Goal: Task Accomplishment & Management: Complete application form

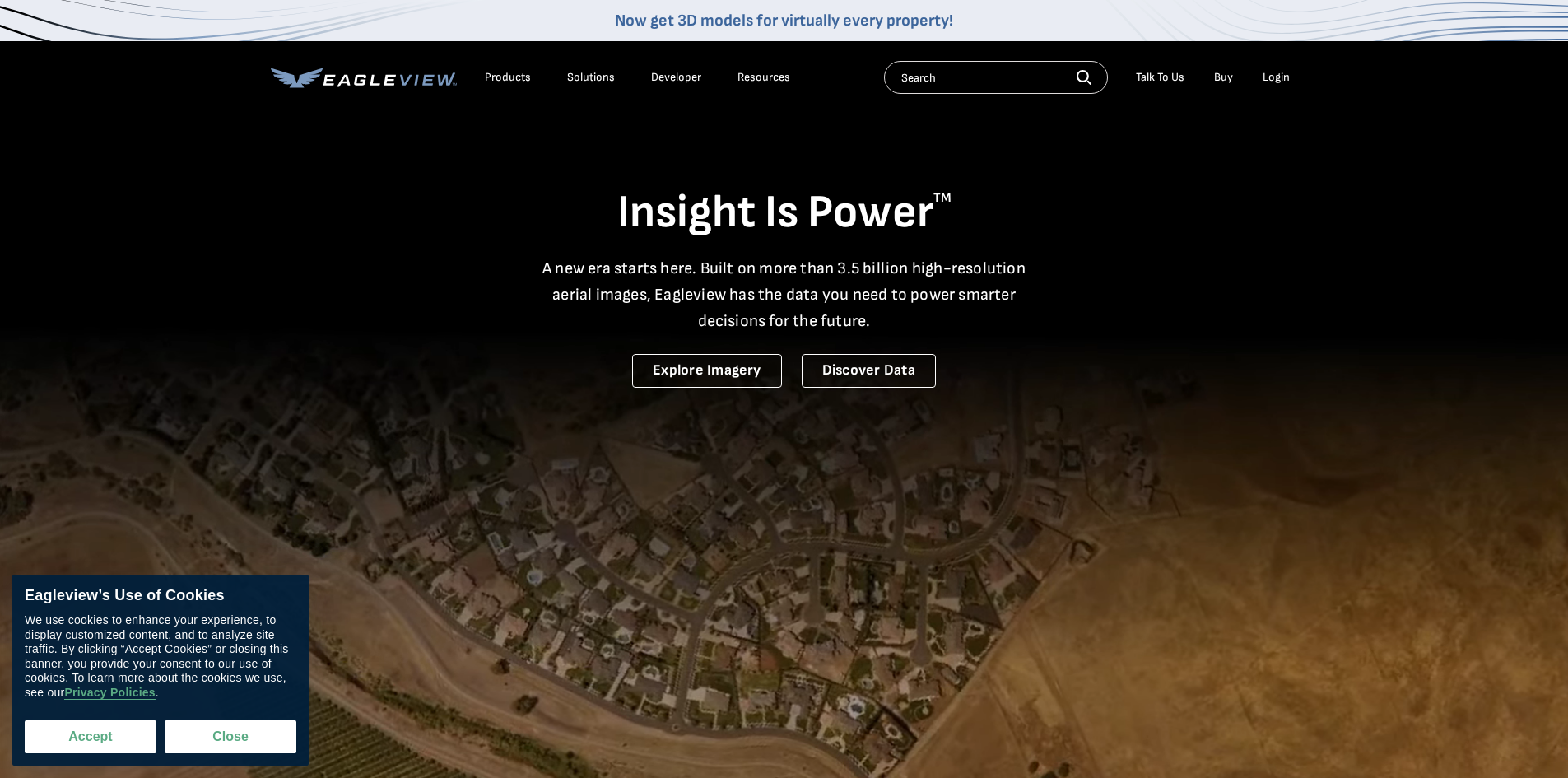
click at [108, 742] on button "Accept" at bounding box center [90, 737] width 132 height 33
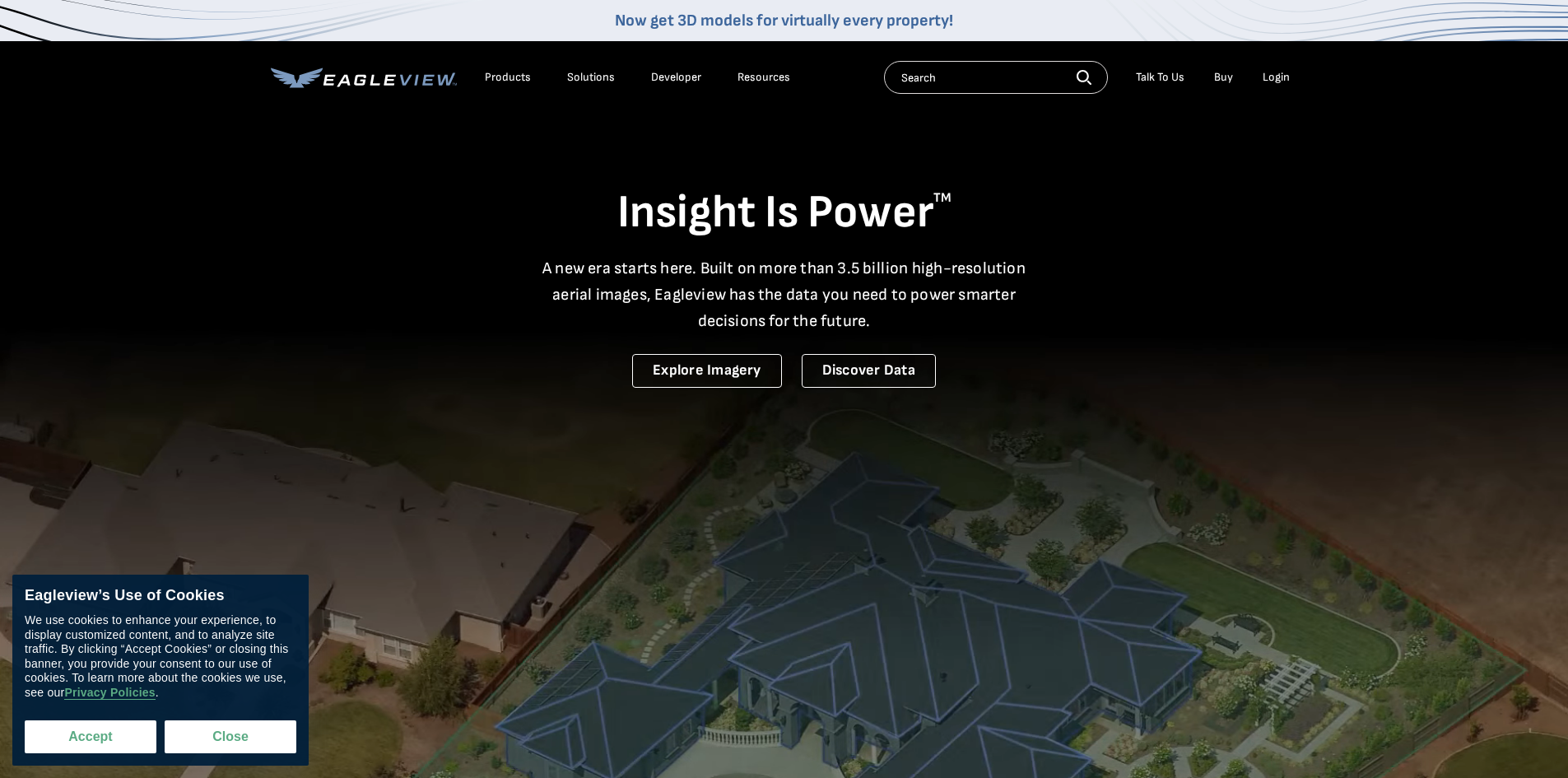
checkbox input "true"
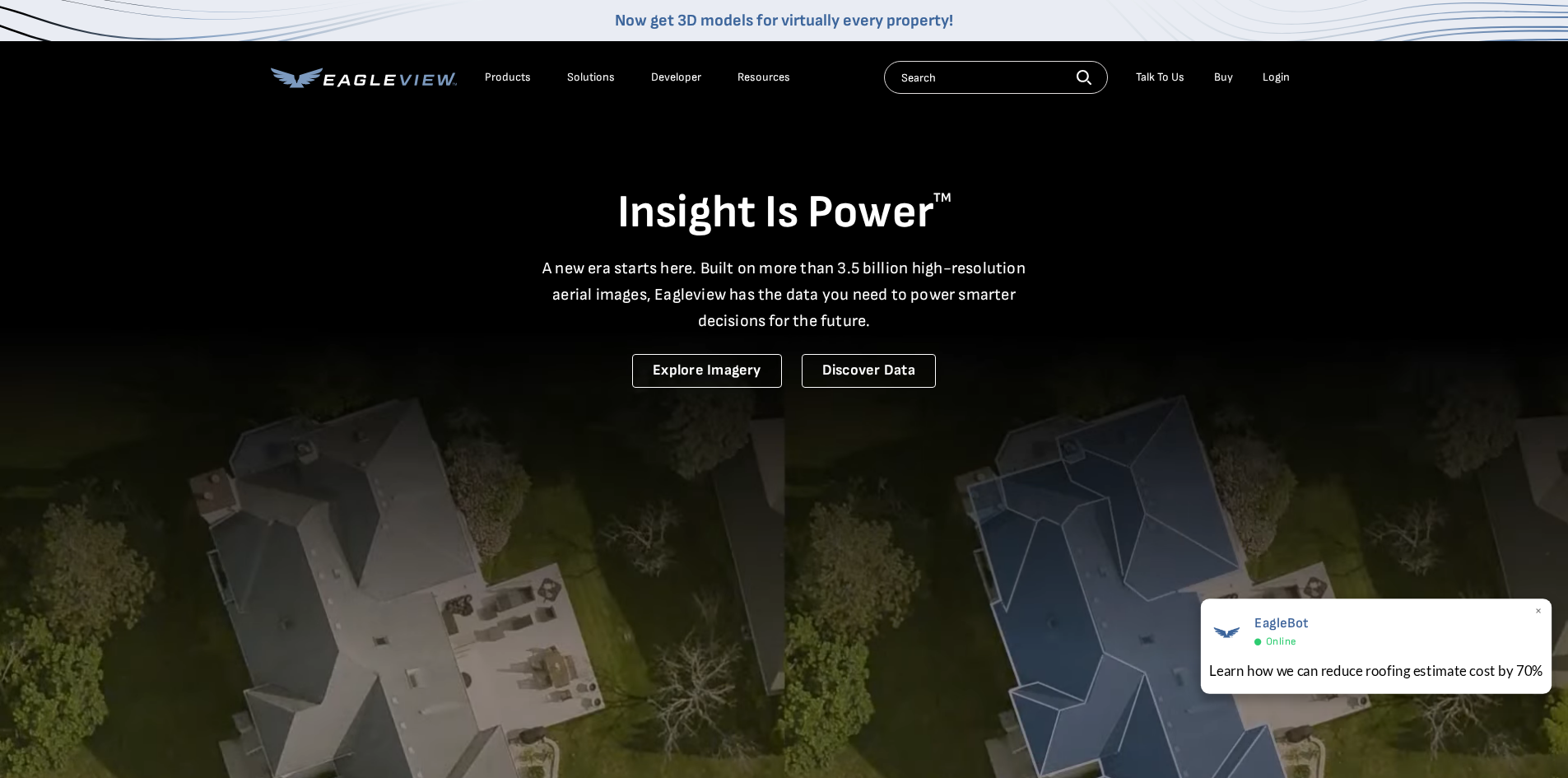
click at [1539, 613] on span "×" at bounding box center [1538, 611] width 9 height 17
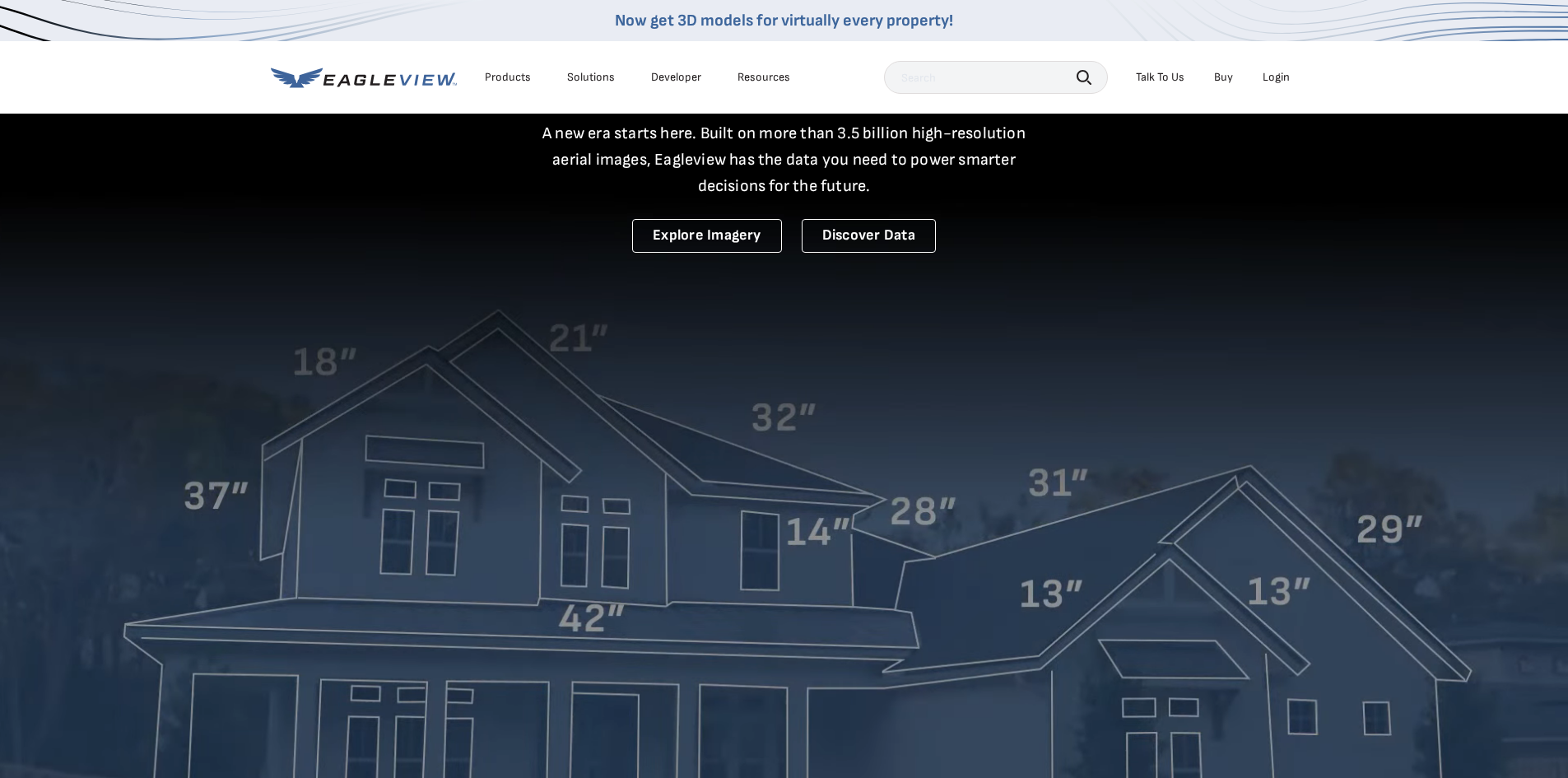
scroll to position [165, 0]
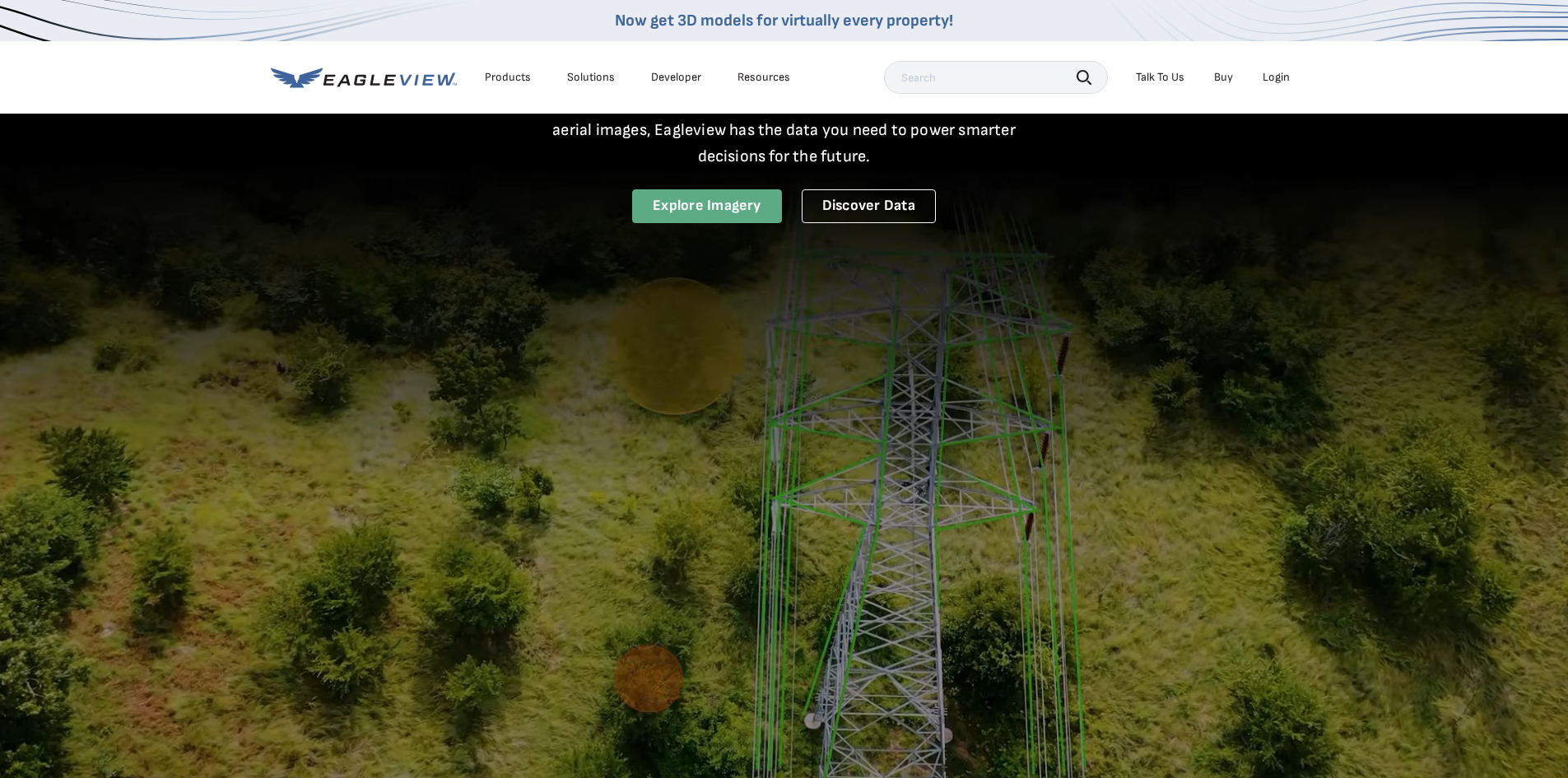
click at [668, 194] on link "Explore Imagery" at bounding box center [706, 206] width 150 height 34
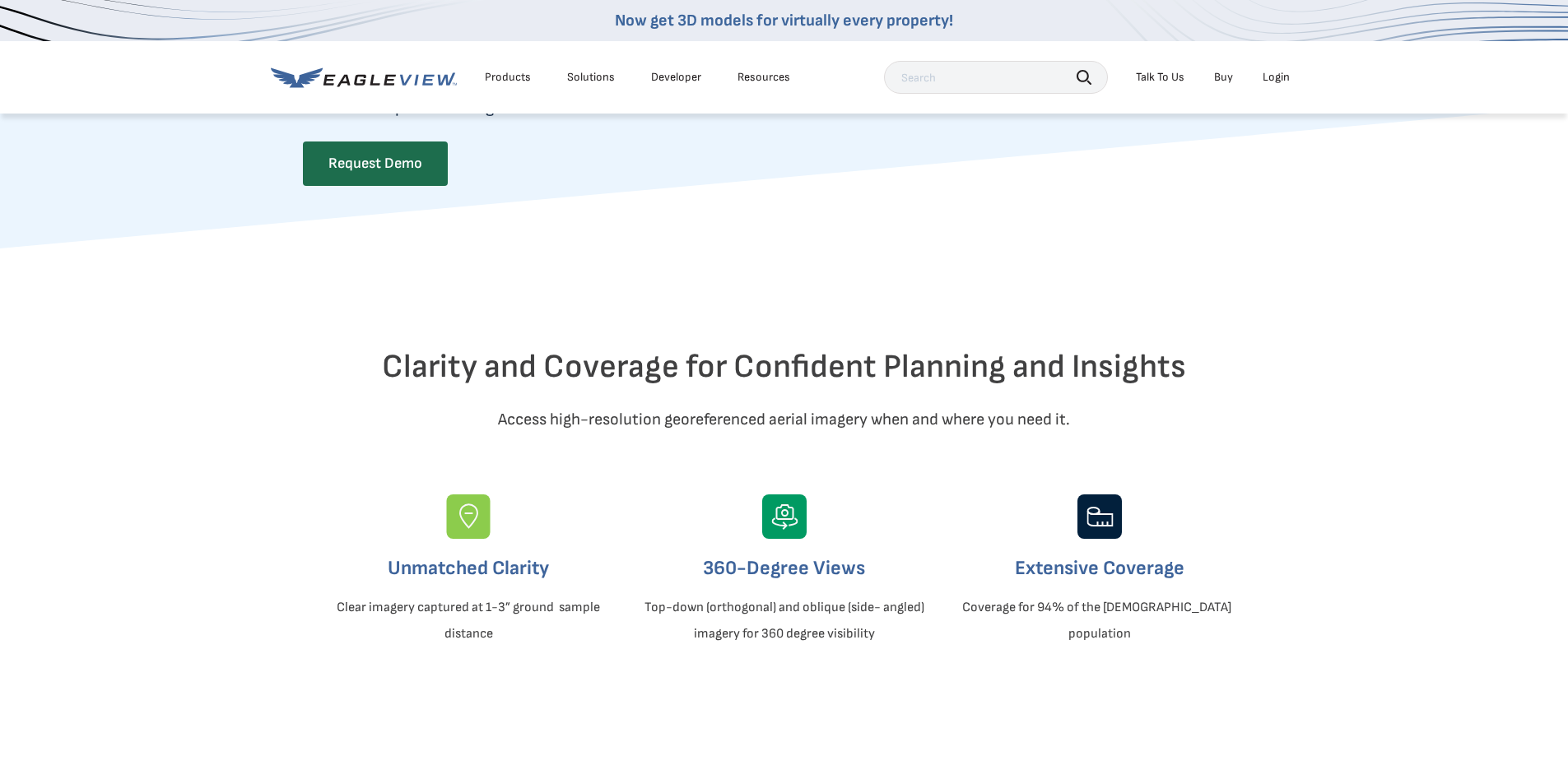
scroll to position [329, 0]
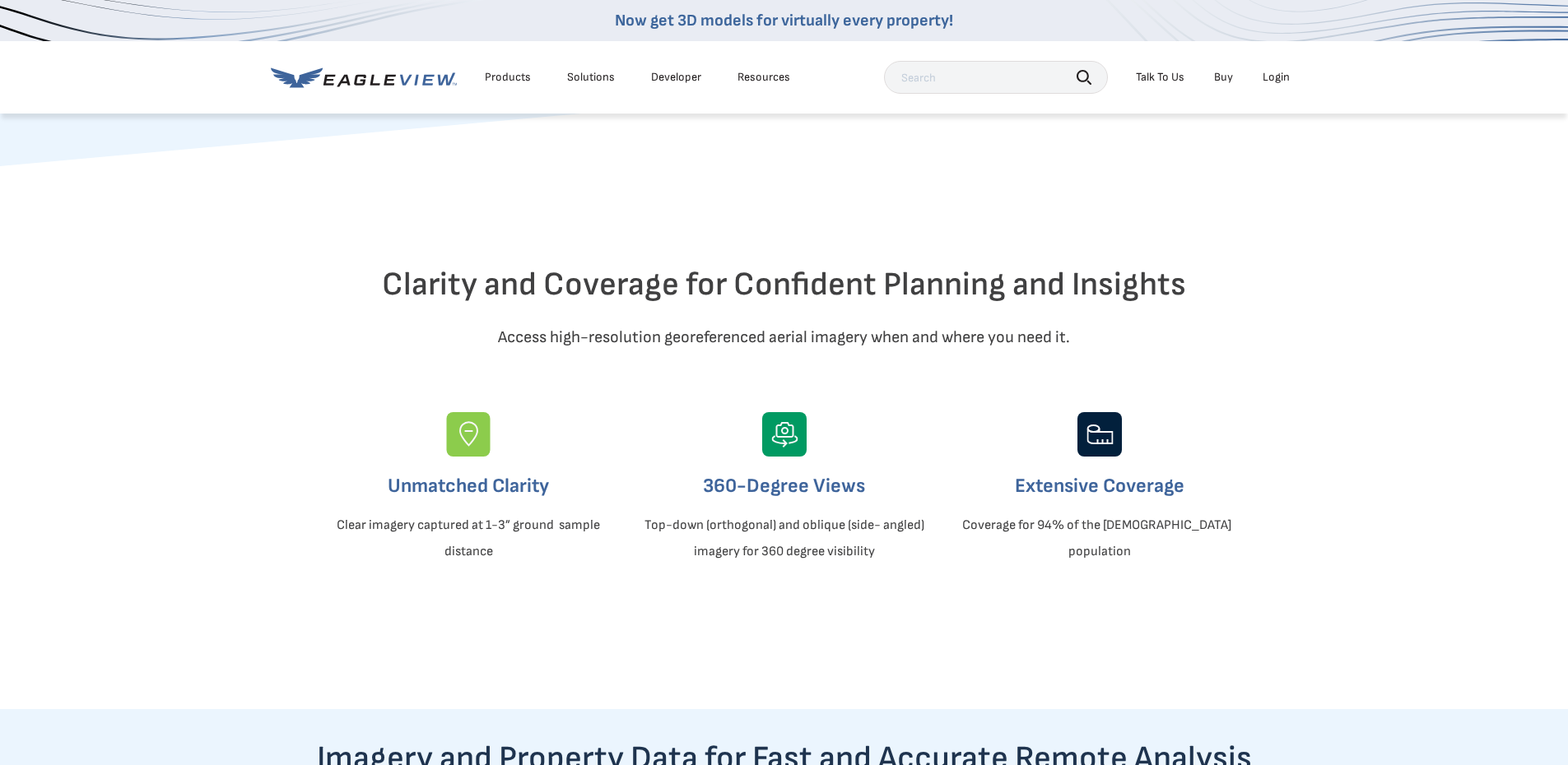
click at [780, 457] on img at bounding box center [785, 434] width 45 height 45
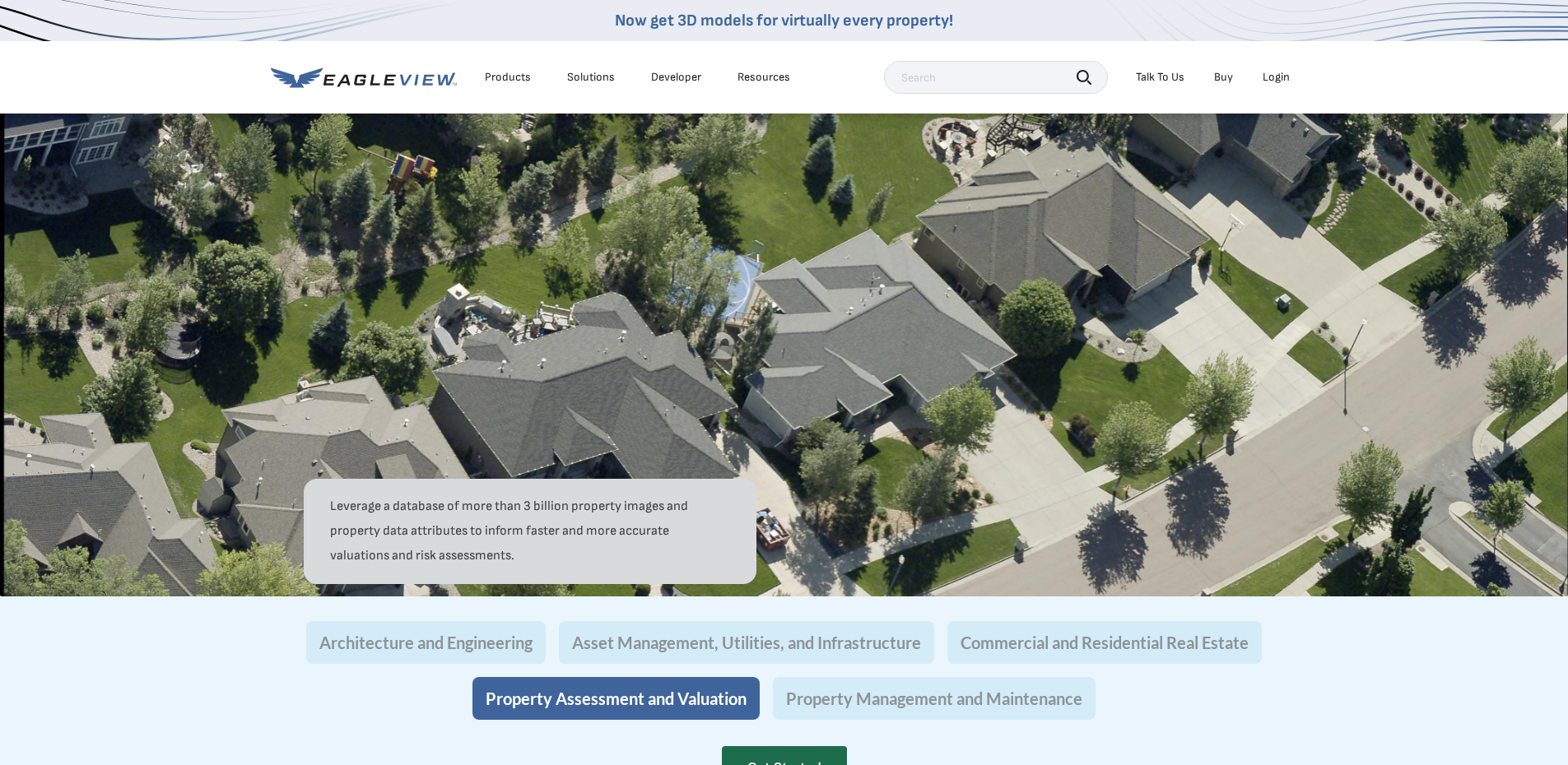
scroll to position [1234, 0]
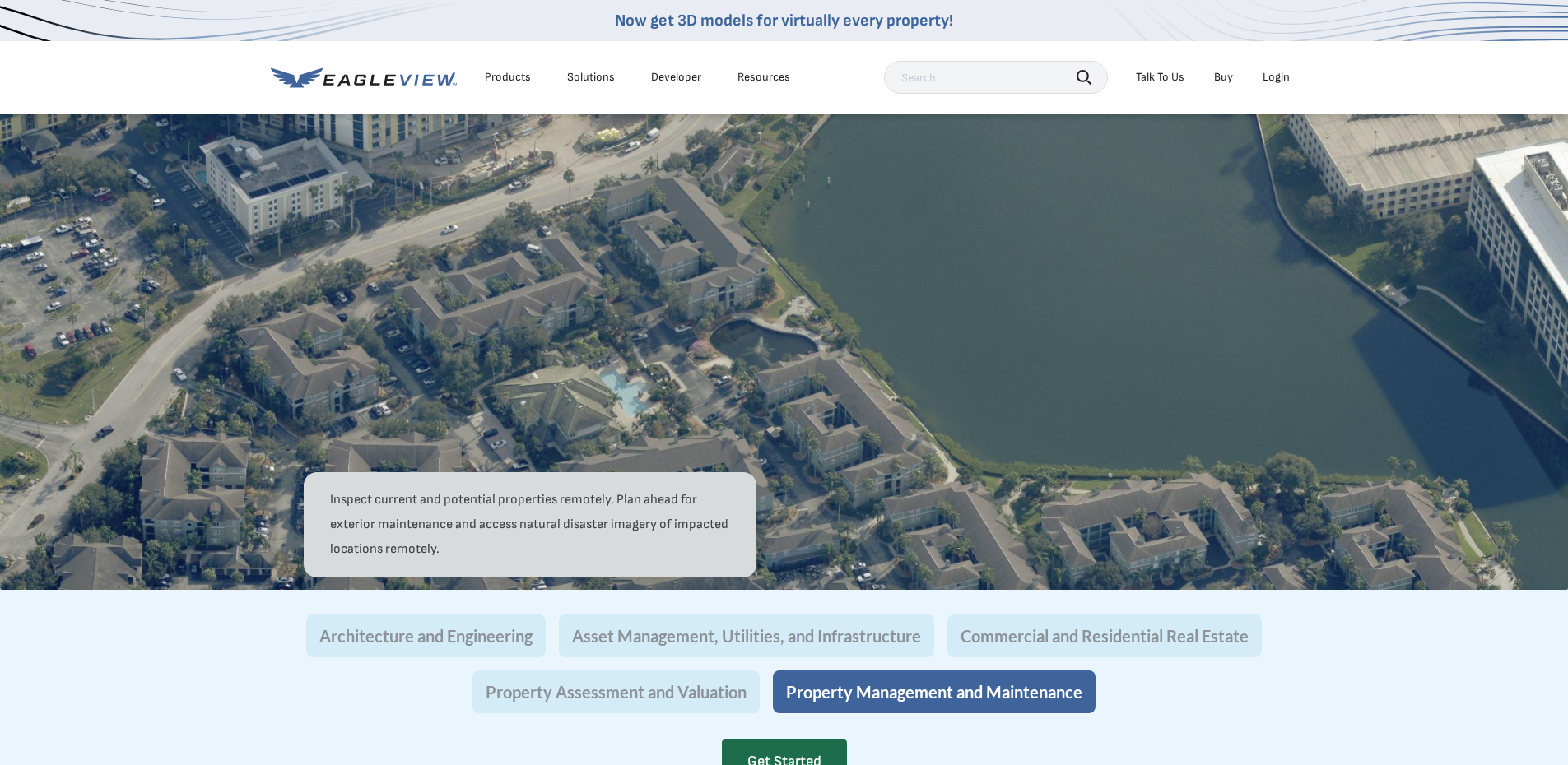
click at [698, 713] on button "Property Assessment and Valuation" at bounding box center [616, 692] width 288 height 43
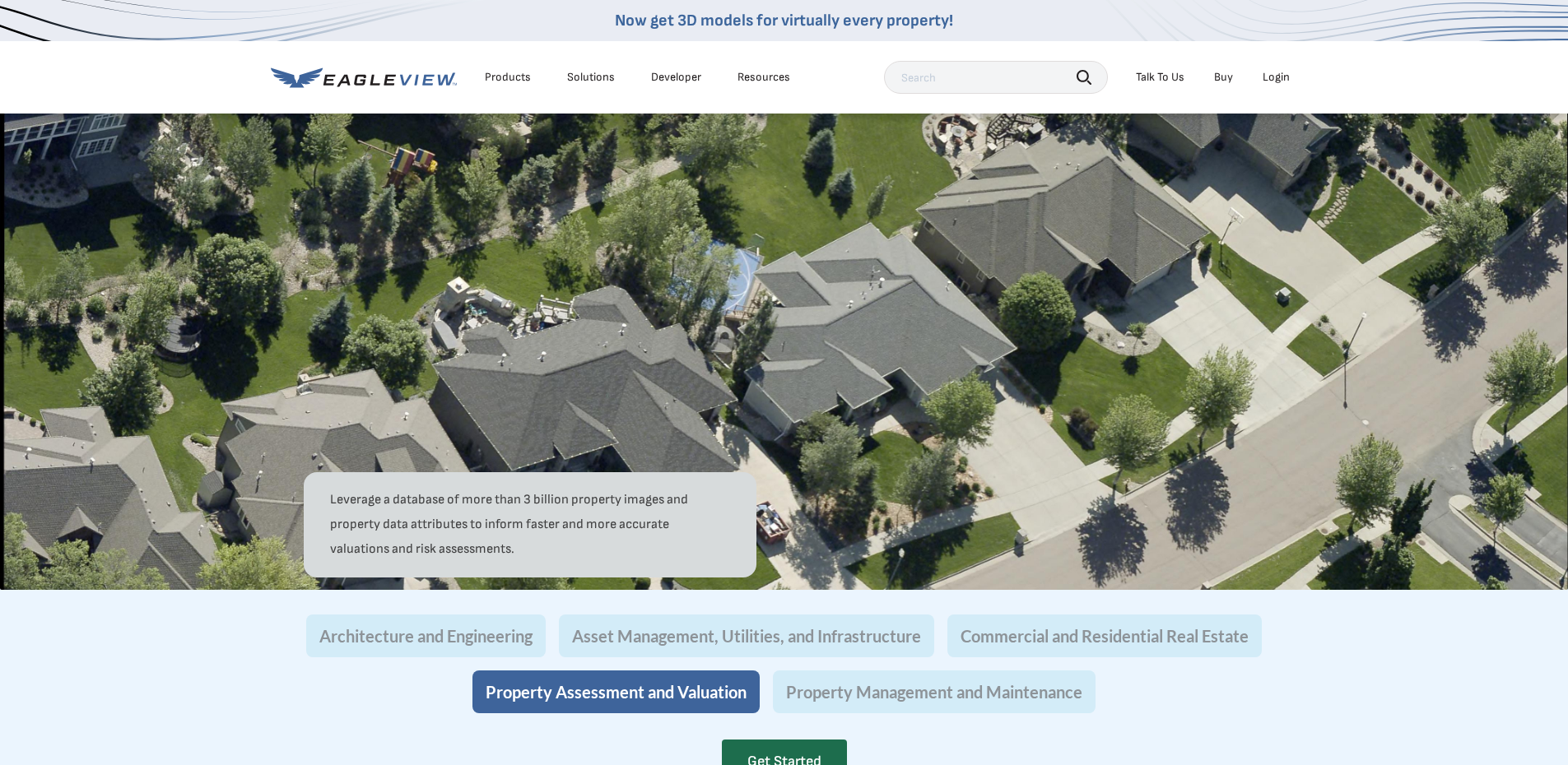
click at [858, 413] on img at bounding box center [784, 265] width 1568 height 650
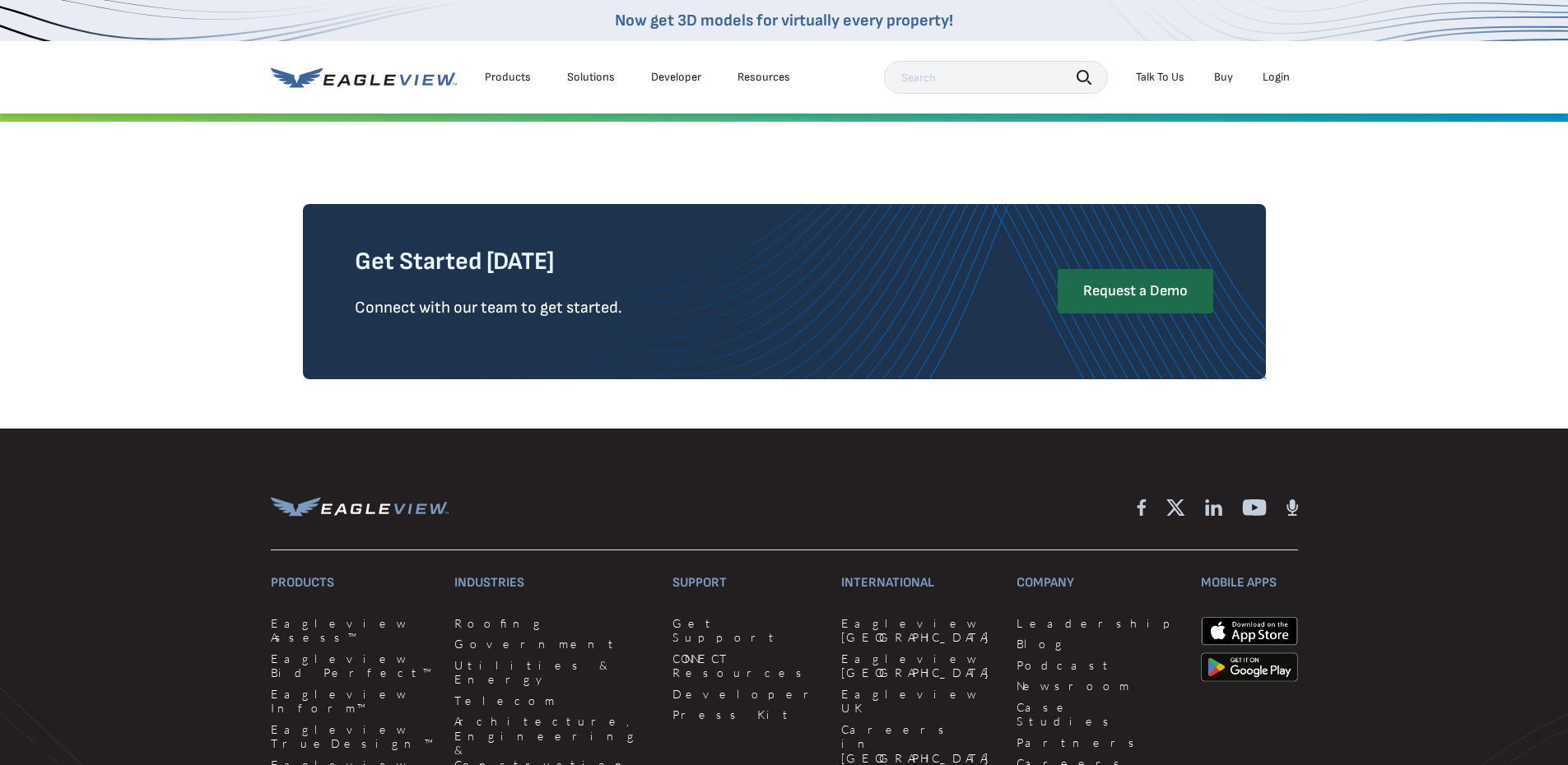
scroll to position [4114, 0]
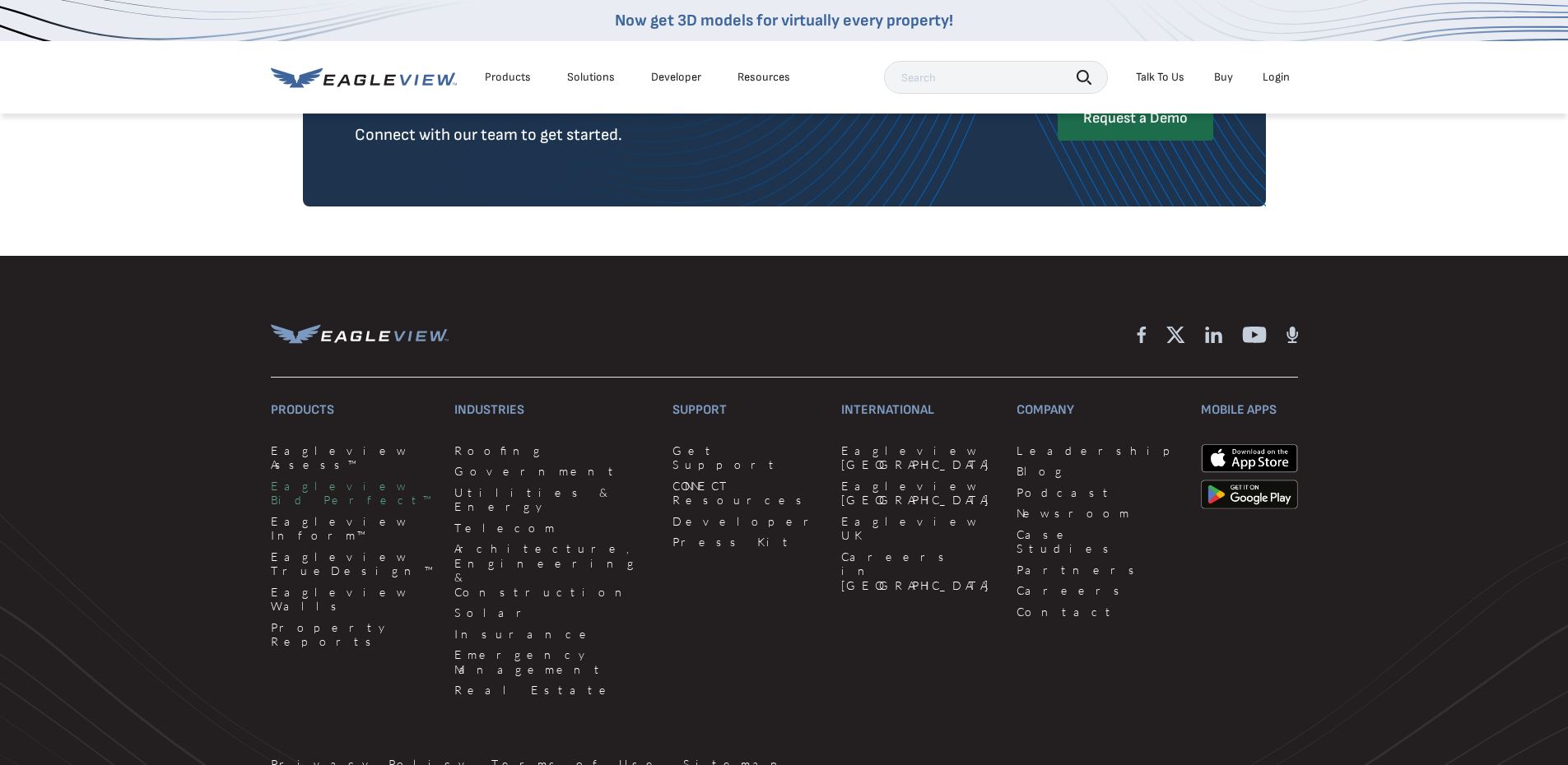
click at [336, 508] on link "Eagleview Bid Perfect™" at bounding box center [352, 494] width 164 height 29
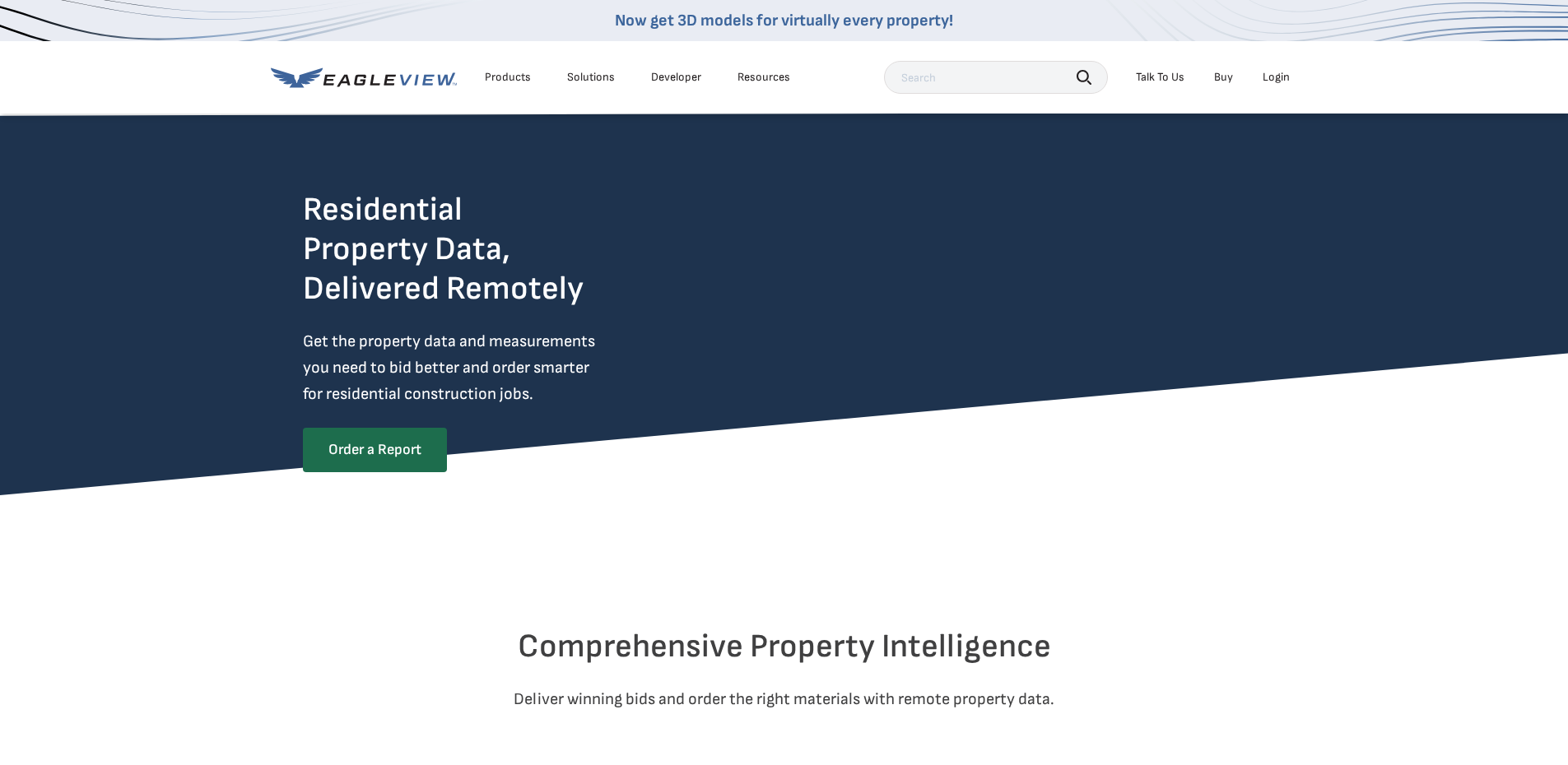
click at [588, 78] on div "Solutions" at bounding box center [590, 77] width 47 height 15
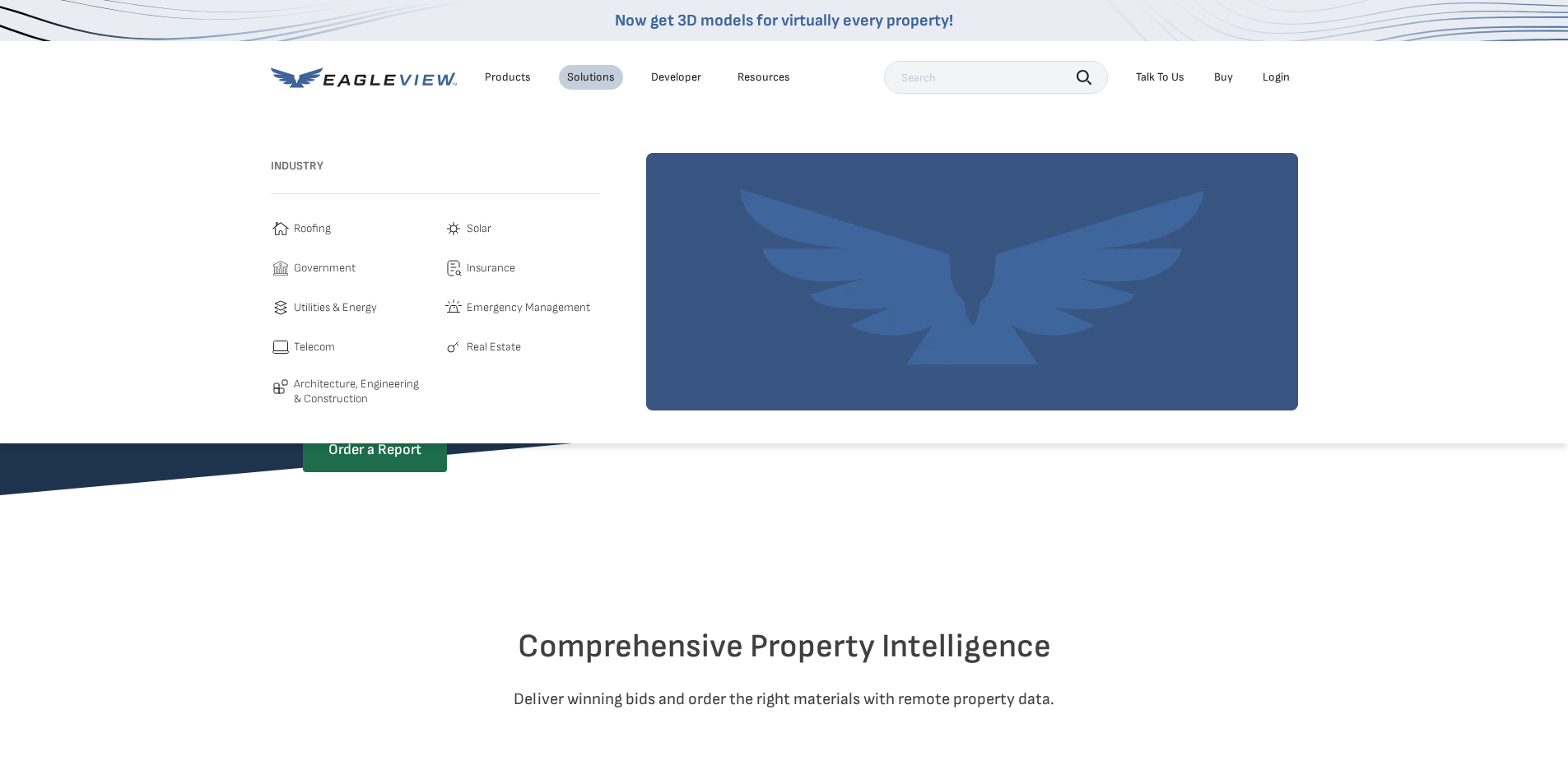
click at [669, 73] on link "Developer" at bounding box center [676, 77] width 50 height 15
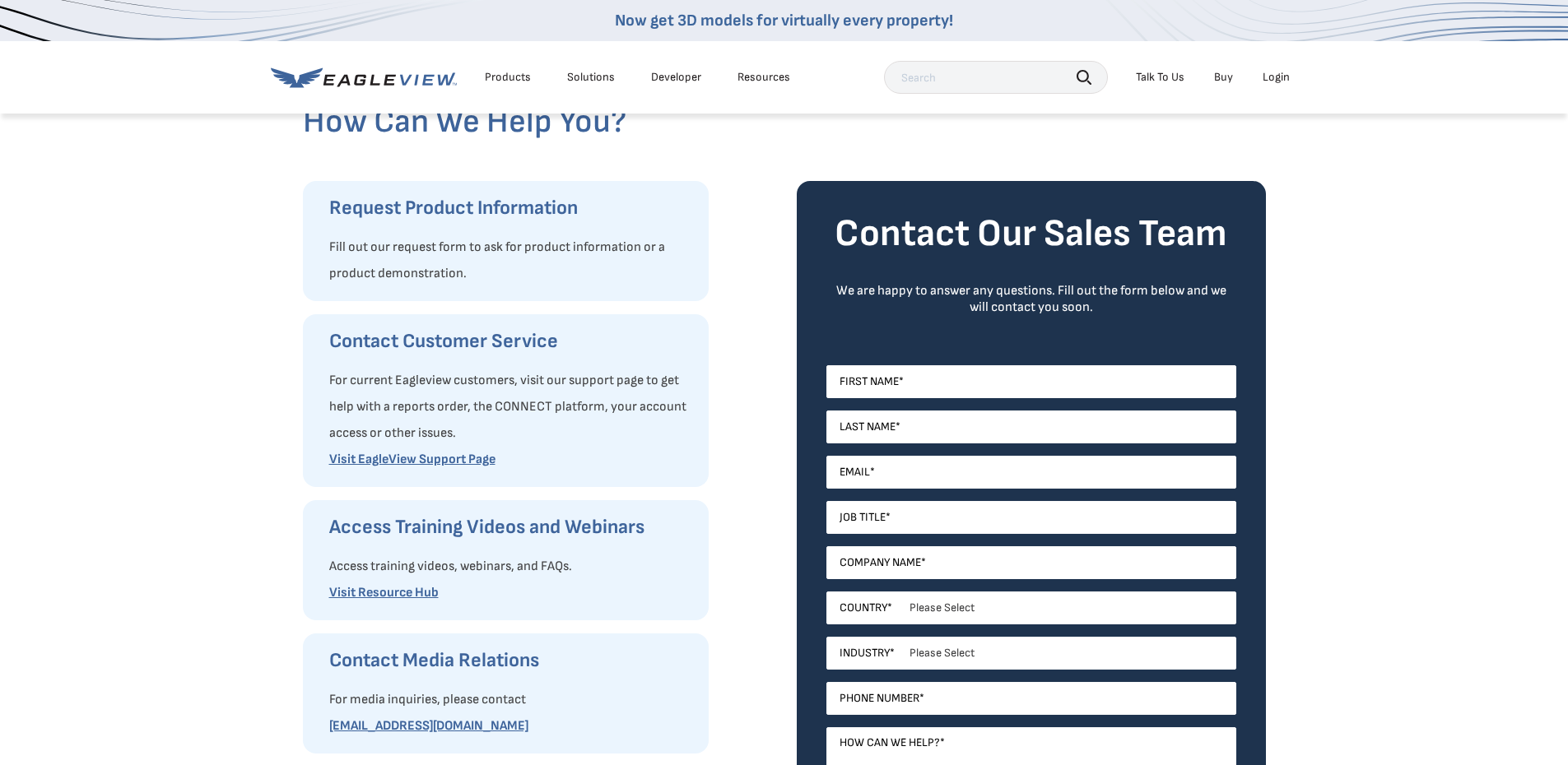
scroll to position [82, 0]
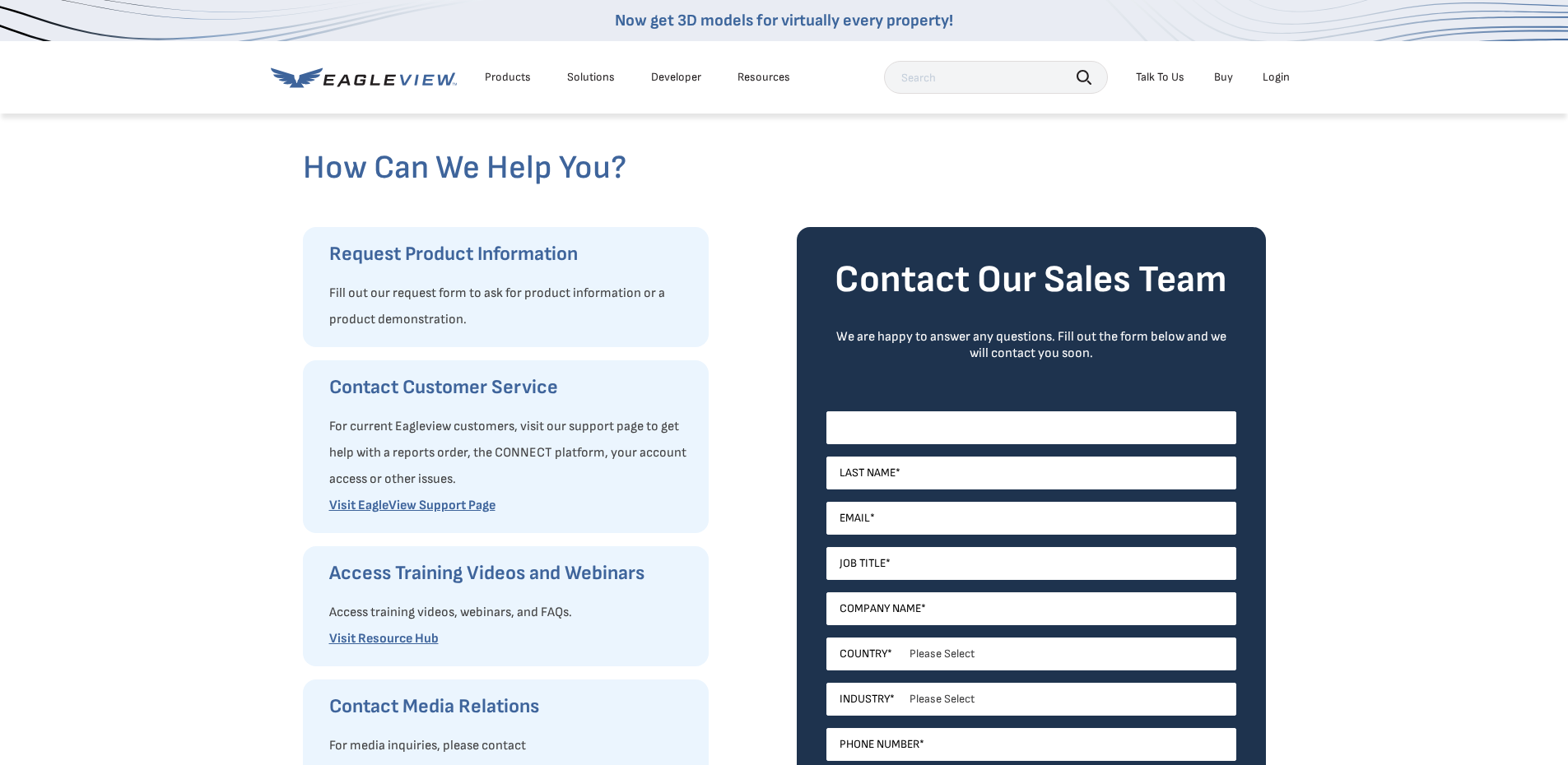
click at [992, 424] on input "First Name *" at bounding box center [1030, 427] width 409 height 33
type input "Margaret"
type input "Waddell"
type input "mwswdw2032@gmail.com"
type input "John Elchin Roofing and Remodeling"
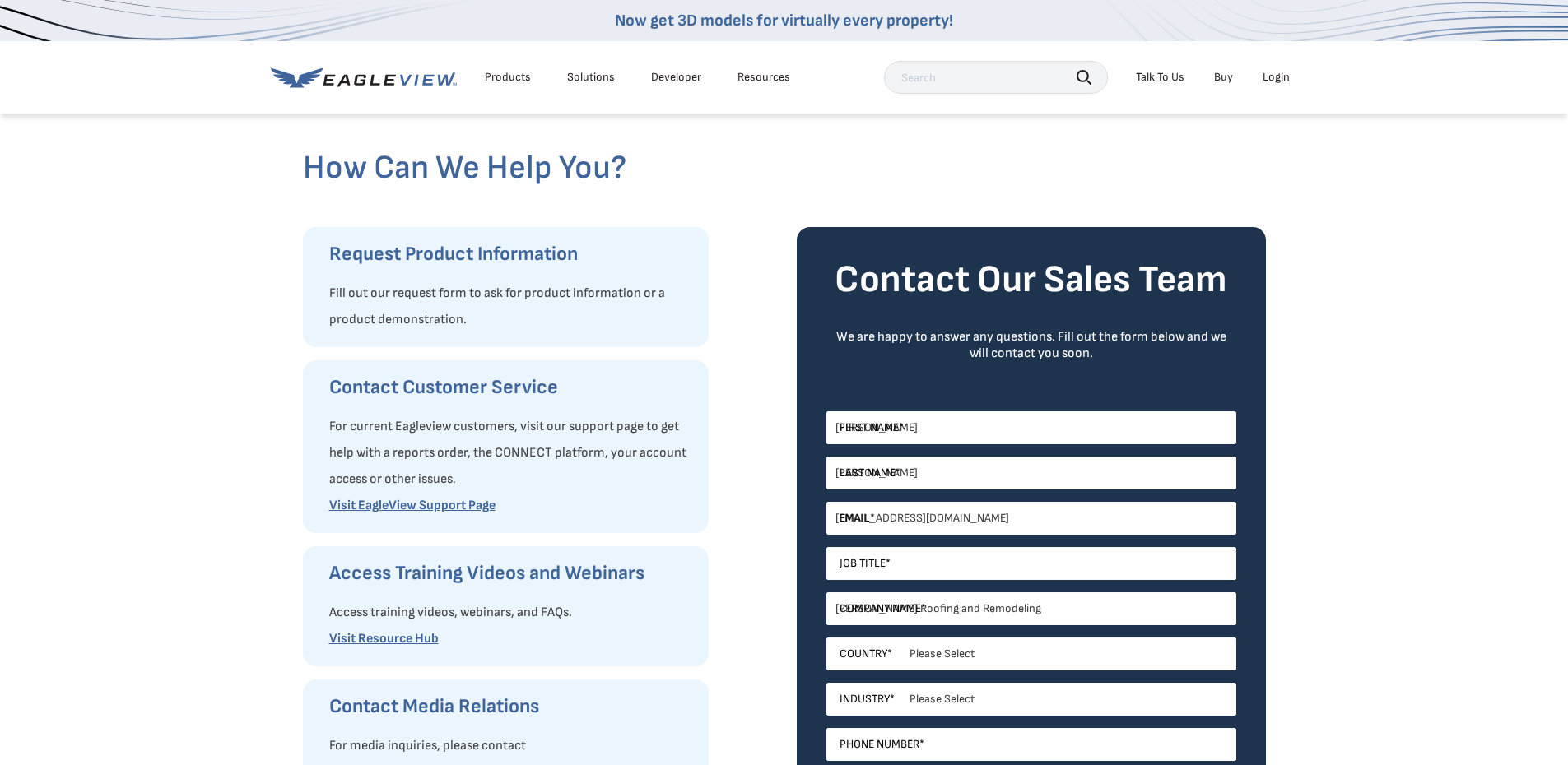
select select "[GEOGRAPHIC_DATA]"
type input "17242663843"
select select "Pennsylvania"
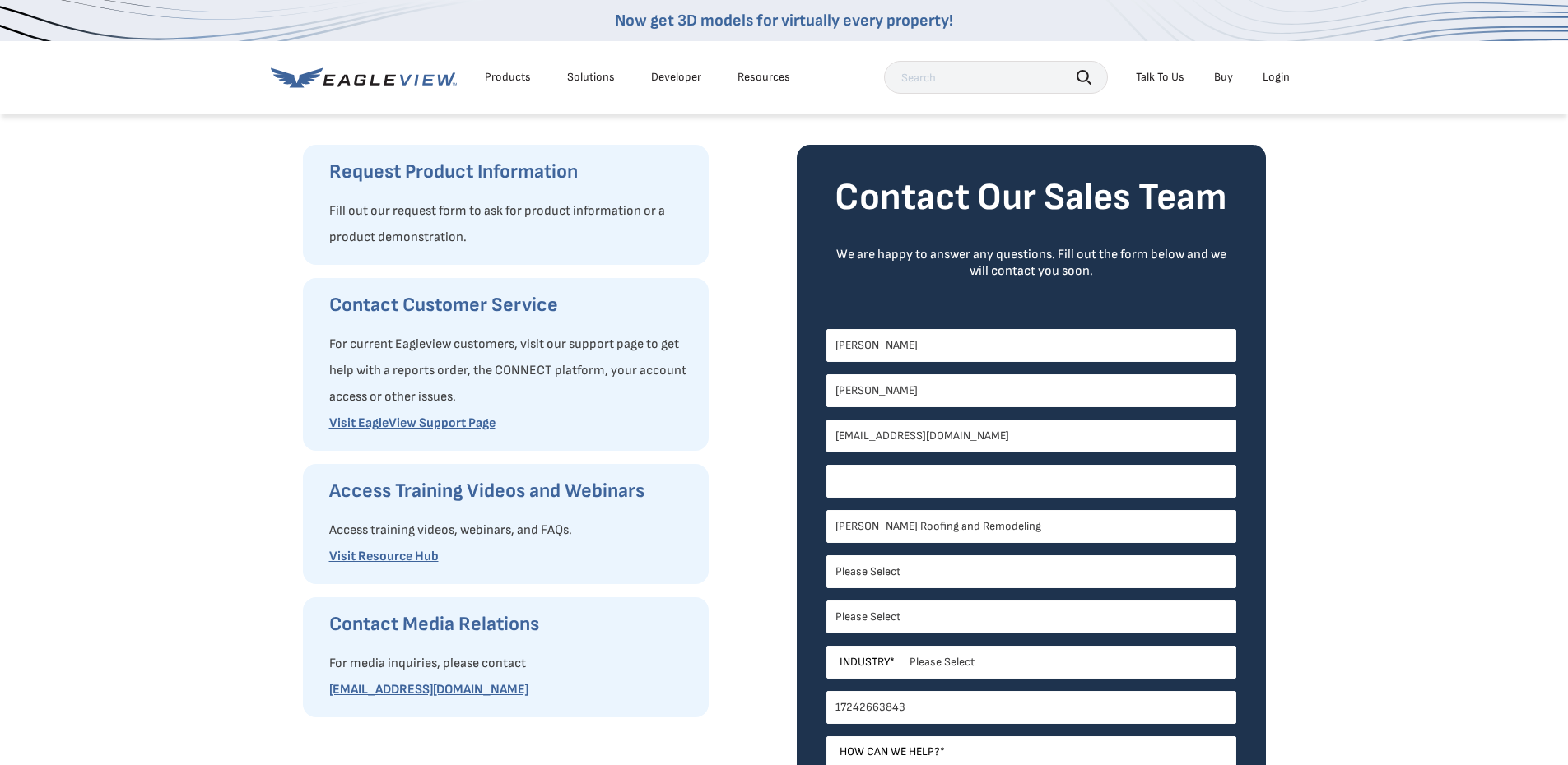
click at [922, 486] on input "Job Title *" at bounding box center [1030, 481] width 409 height 33
type input "r"
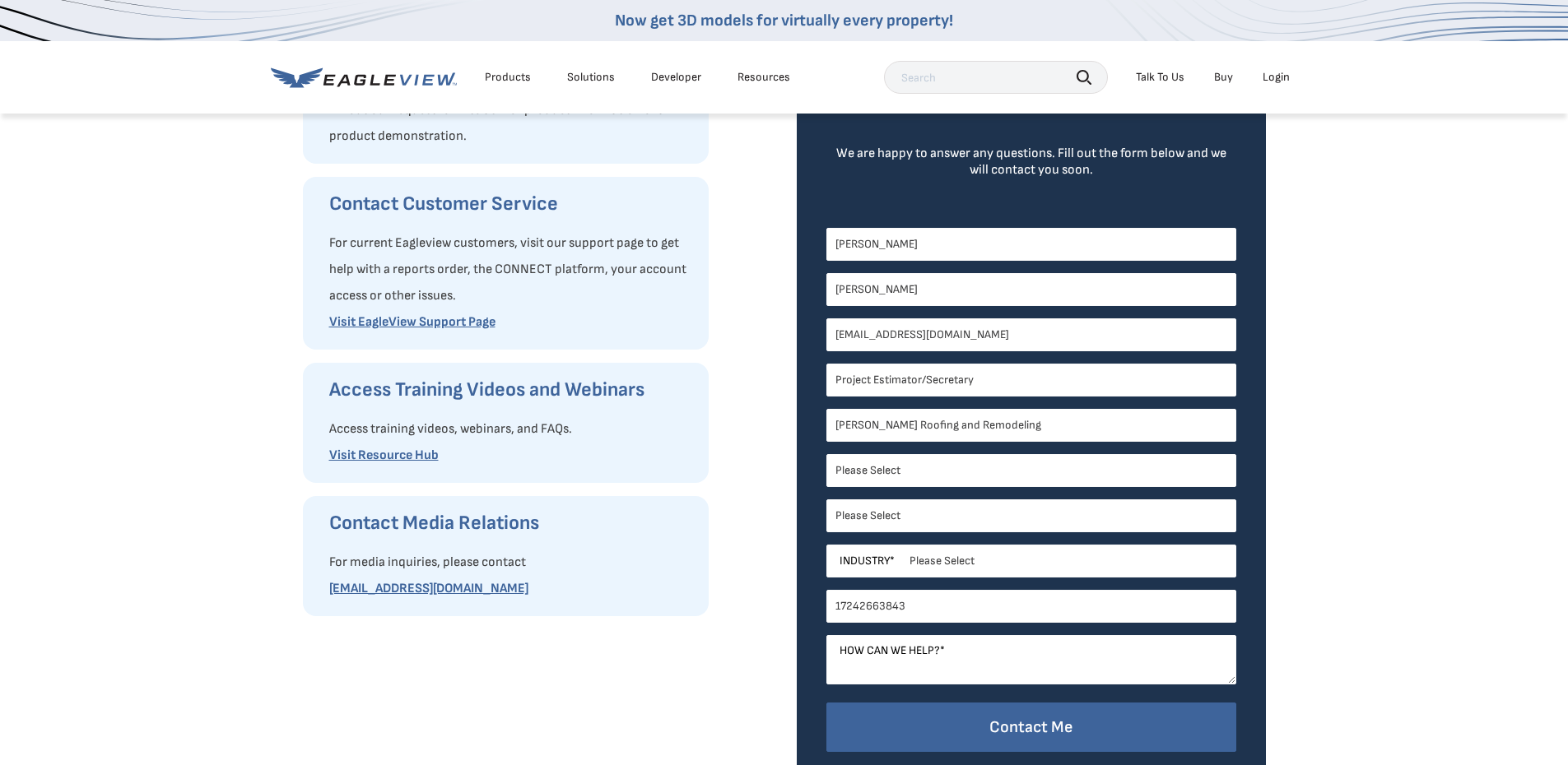
scroll to position [329, 0]
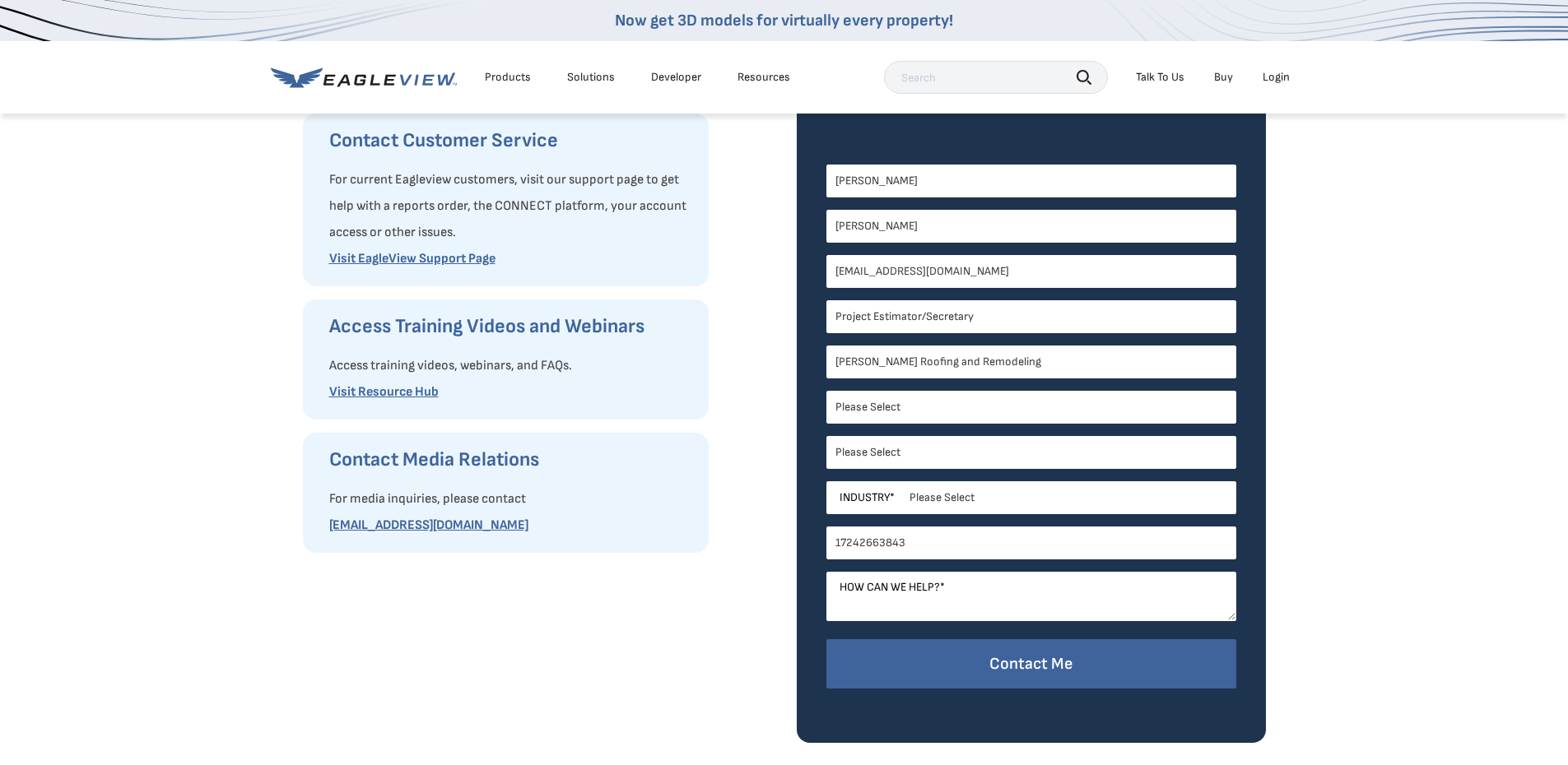
type input "Project Estimator/Secretary"
click at [844, 491] on span "Industry" at bounding box center [865, 497] width 50 height 15
click at [844, 491] on select "Please Select Architects & Engineering Construction Electric/Gas Utilities Gove…" at bounding box center [1030, 497] width 409 height 33
click at [881, 498] on span "Industry" at bounding box center [865, 497] width 50 height 15
click at [881, 498] on select "Please Select Architects & Engineering Construction Electric/Gas Utilities Gove…" at bounding box center [1030, 497] width 409 height 33
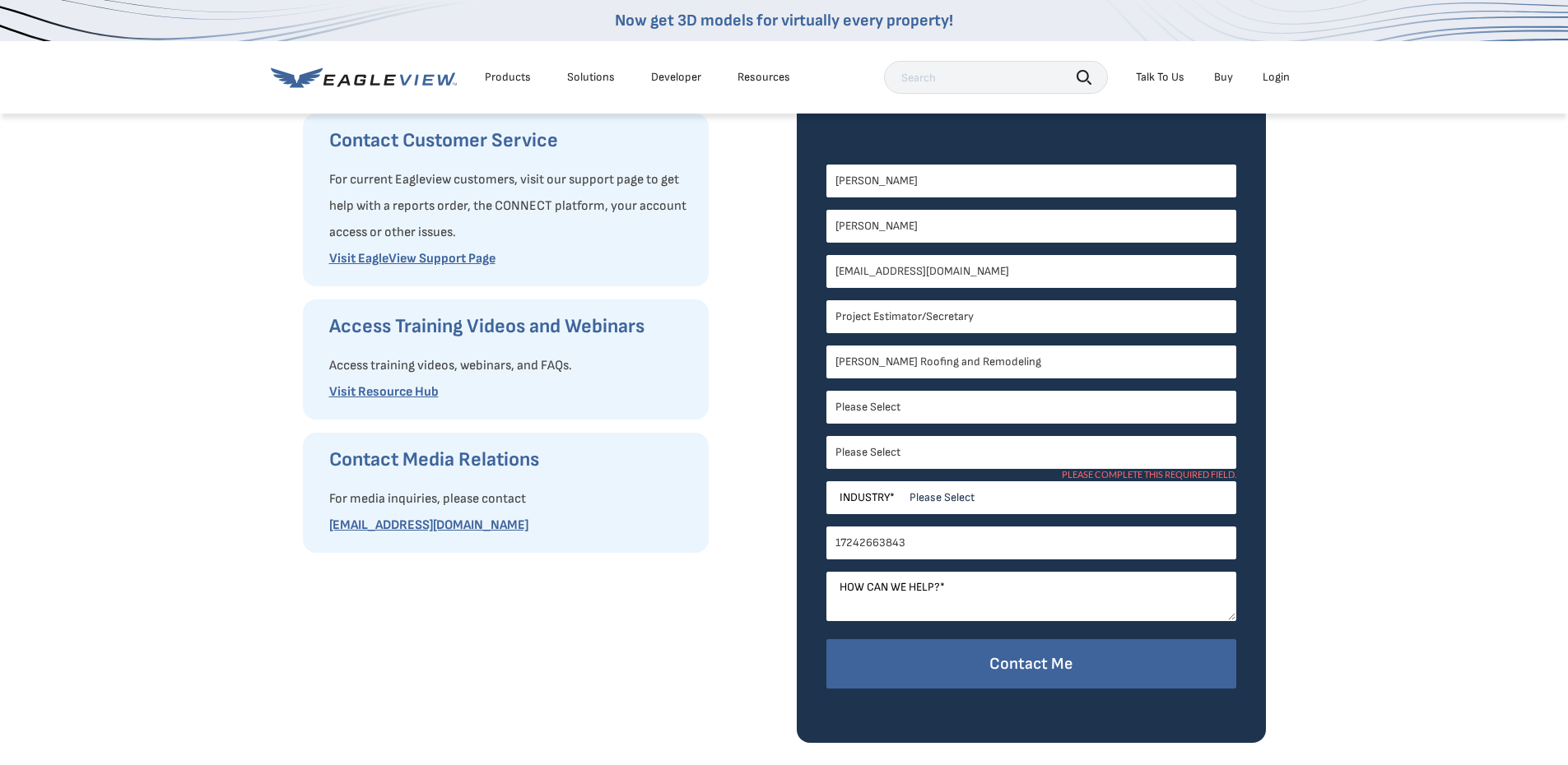
click at [922, 498] on select "Please Select Architects & Engineering Construction Electric/Gas Utilities Gove…" at bounding box center [1030, 497] width 409 height 33
select select "Construction"
click at [826, 481] on select "Please Select Architects & Engineering Construction Electric/Gas Utilities Gove…" at bounding box center [1030, 497] width 409 height 33
click at [1013, 589] on textarea "How can we help? *" at bounding box center [1030, 596] width 409 height 49
click at [972, 591] on textarea "Please explain all the packages you offer along with prices. I am doing compari…" at bounding box center [1030, 596] width 409 height 49
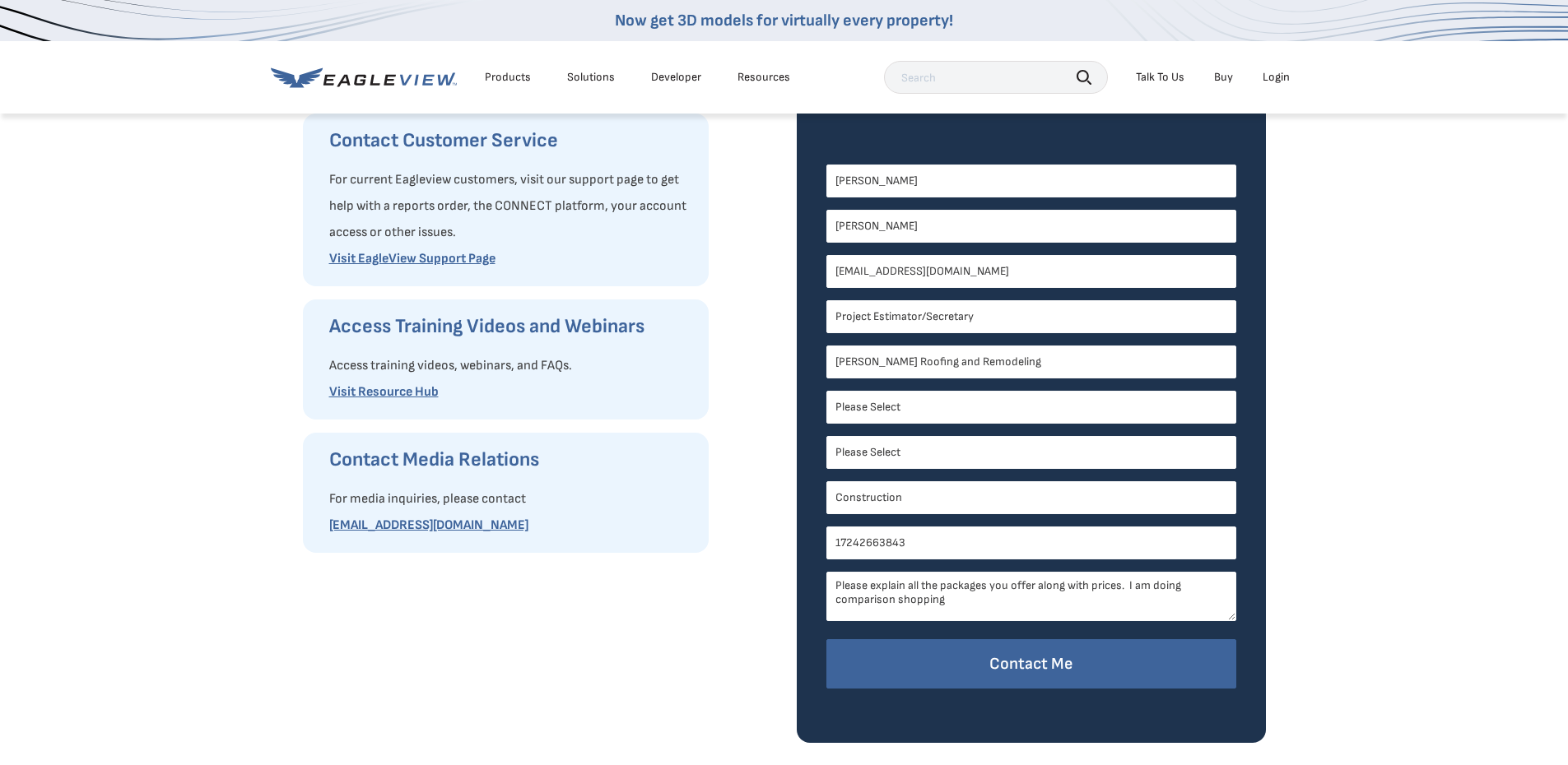
click at [972, 600] on textarea "Please explain all the packages you offer along with prices. I am doing compari…" at bounding box center [1030, 596] width 409 height 49
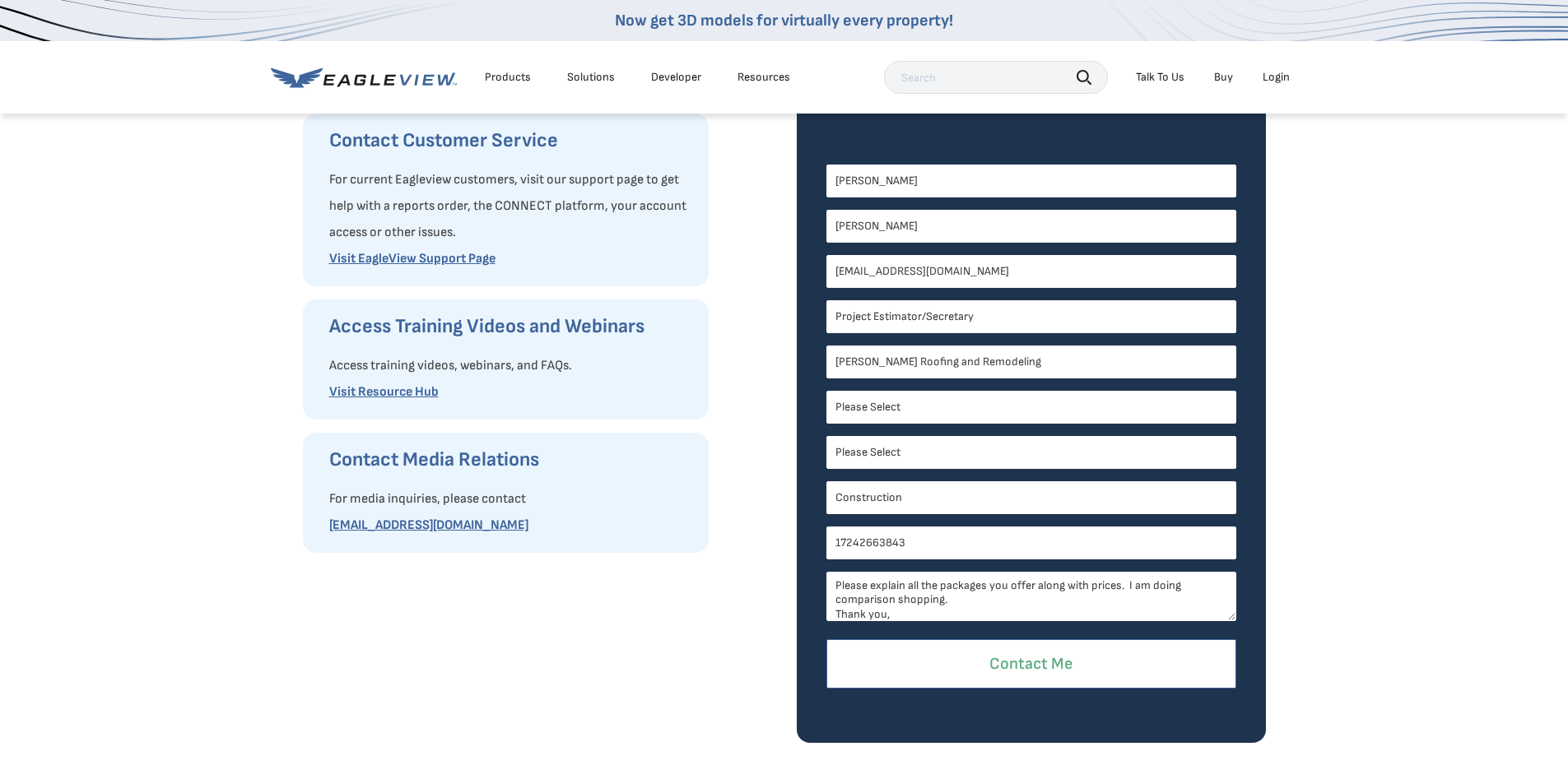
type textarea "Please explain all the packages you offer along with prices. I am doing compari…"
click at [1021, 669] on input "Contact Me" at bounding box center [1030, 665] width 409 height 50
